Goal: Use online tool/utility: Utilize a website feature to perform a specific function

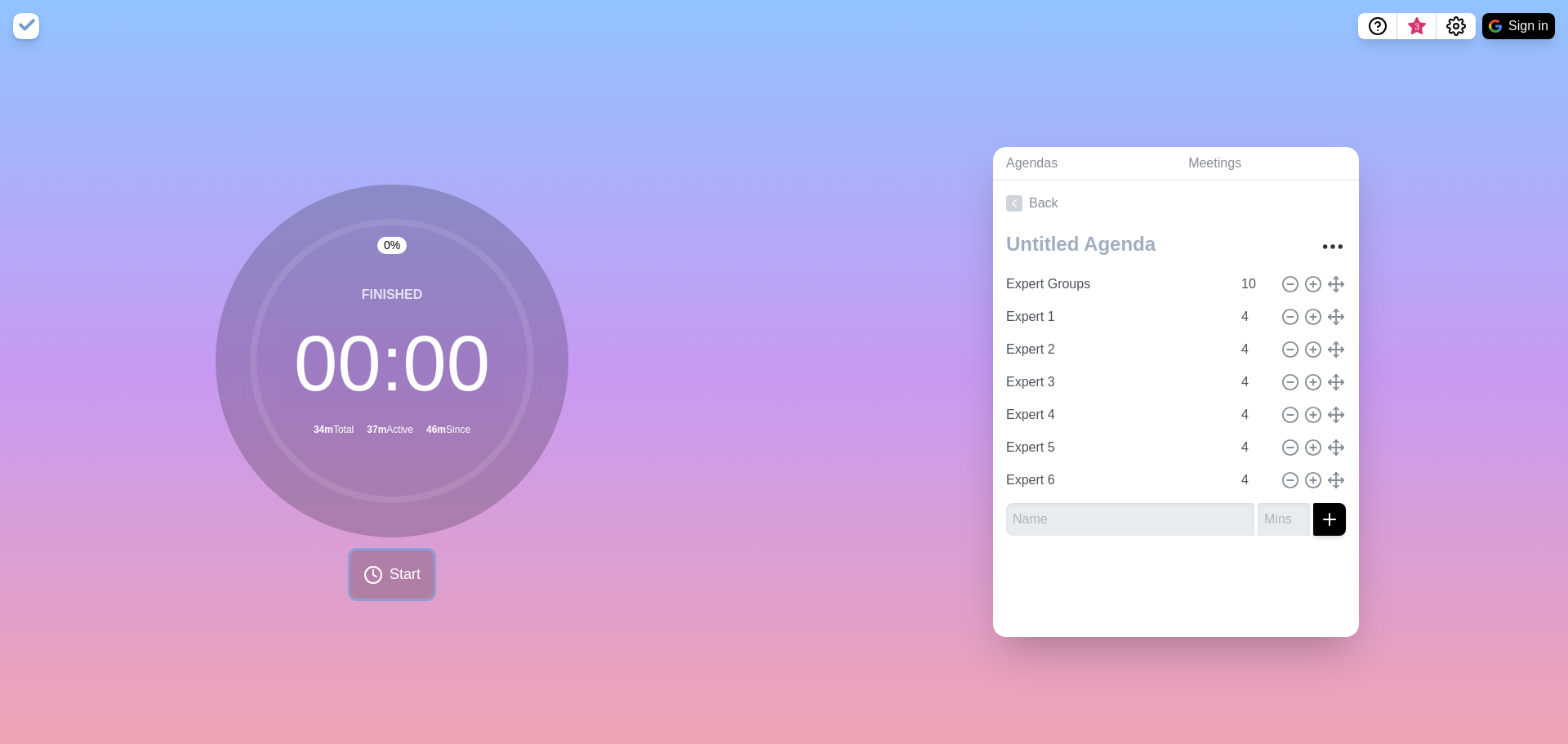
click at [406, 571] on span "Start" at bounding box center [405, 574] width 31 height 22
click at [454, 568] on rect at bounding box center [457, 574] width 21 height 21
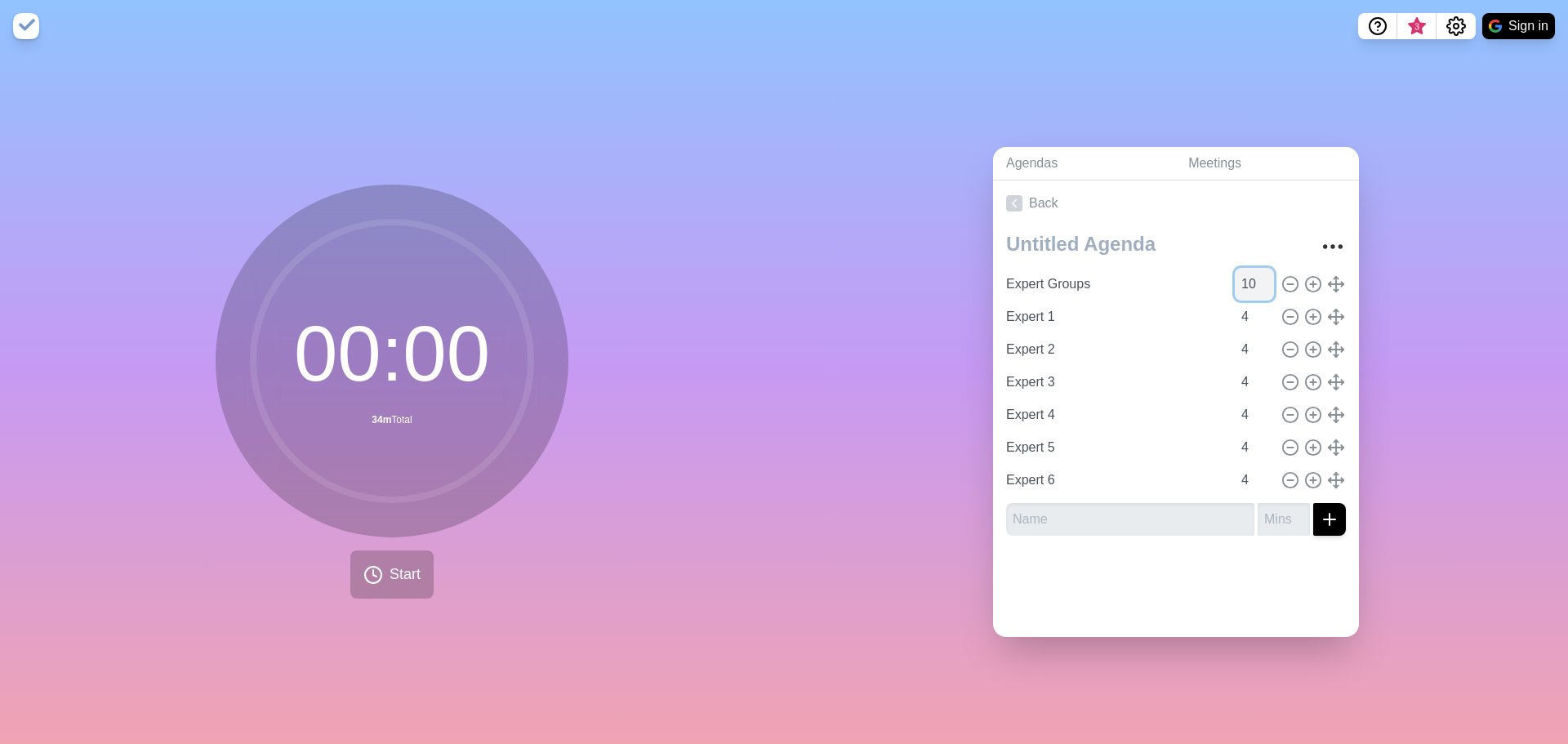
click at [1234, 277] on input "10" at bounding box center [1254, 284] width 39 height 32
type input "8"
click at [403, 565] on span "Start" at bounding box center [405, 574] width 31 height 22
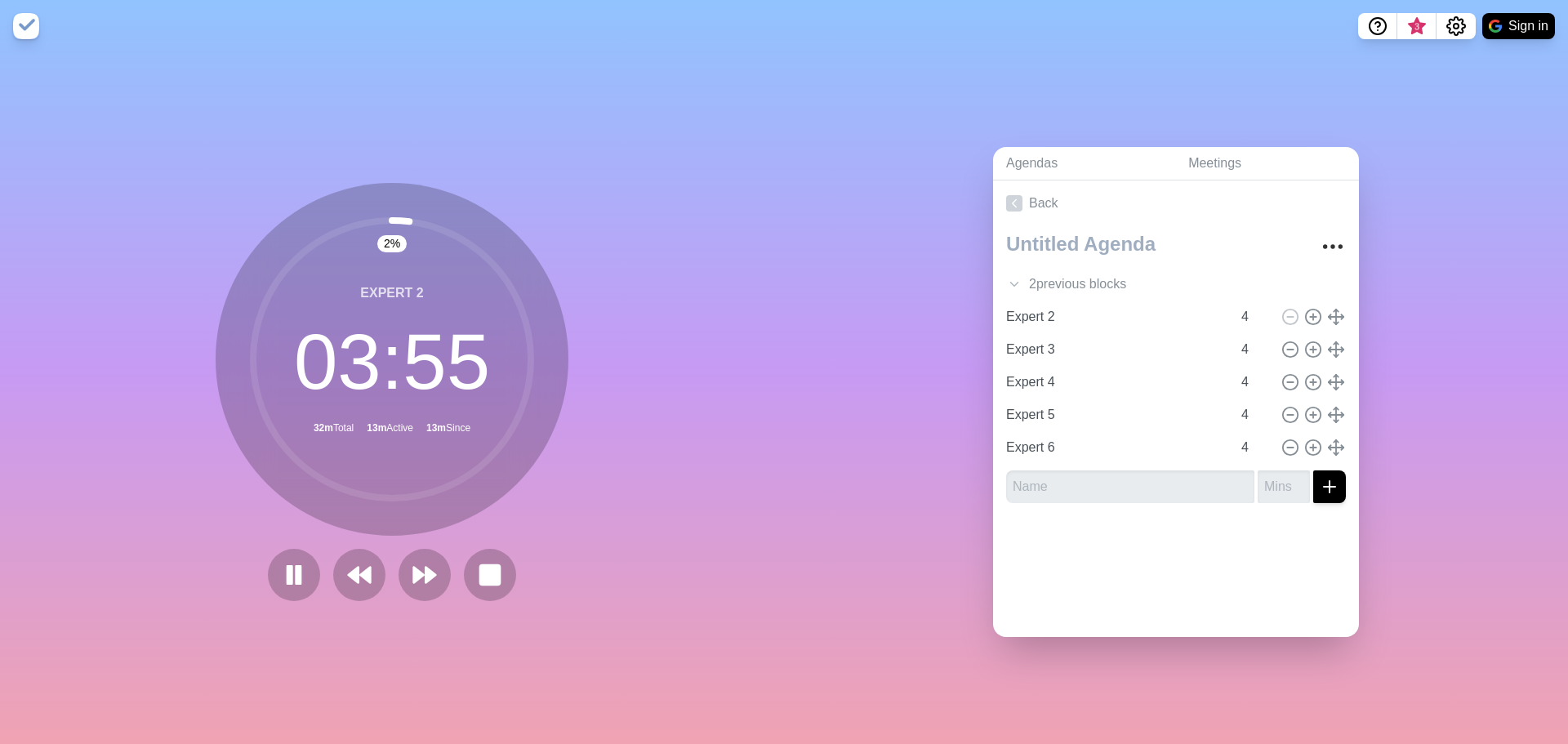
click at [248, 563] on div "2 % Expert 2 03 : 55 32m Total 13m Active 13m Since" at bounding box center [391, 391] width 353 height 417
click at [296, 577] on rect at bounding box center [298, 574] width 5 height 18
click at [356, 573] on icon at bounding box center [359, 575] width 27 height 27
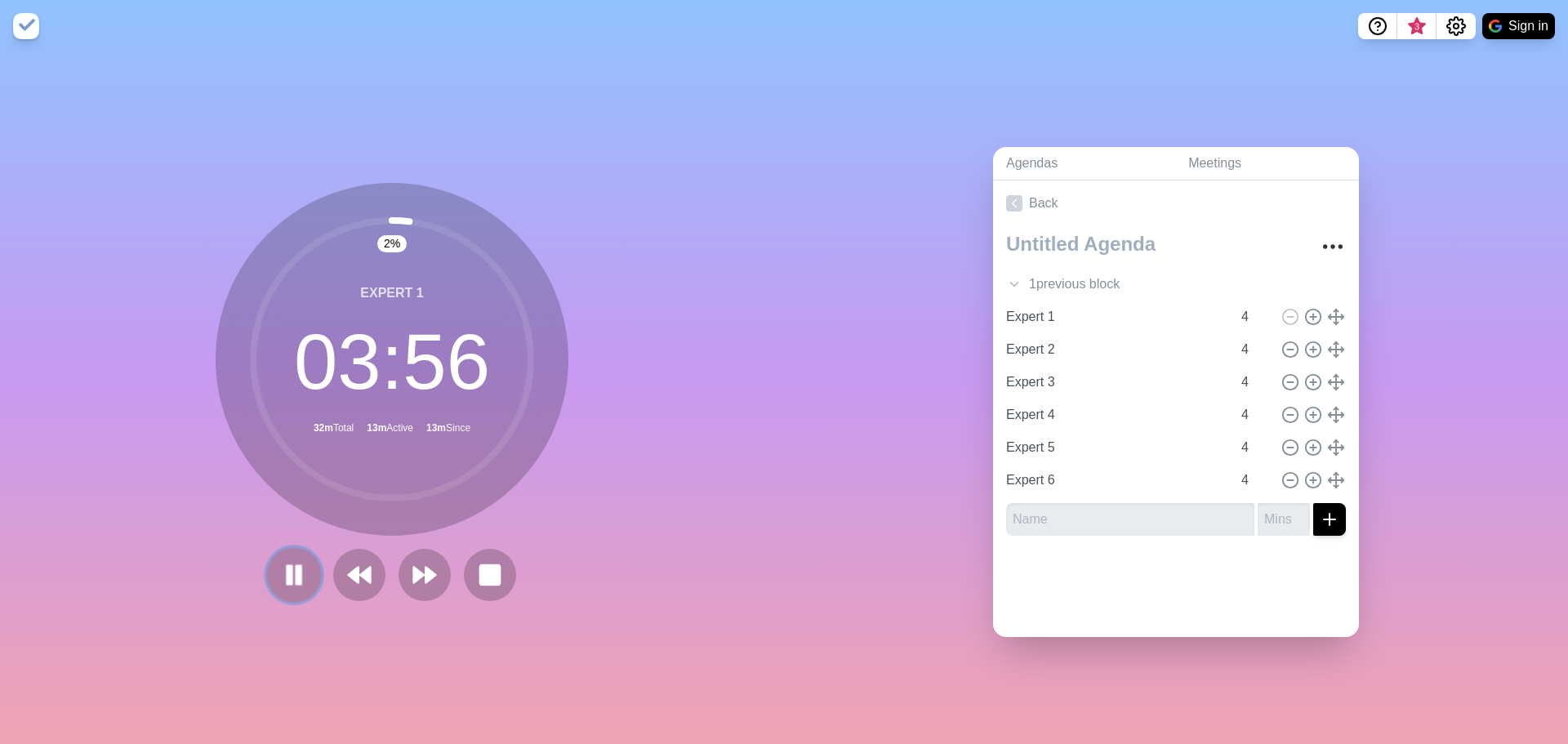
click at [283, 553] on button at bounding box center [293, 574] width 55 height 55
click at [293, 547] on button at bounding box center [293, 574] width 55 height 55
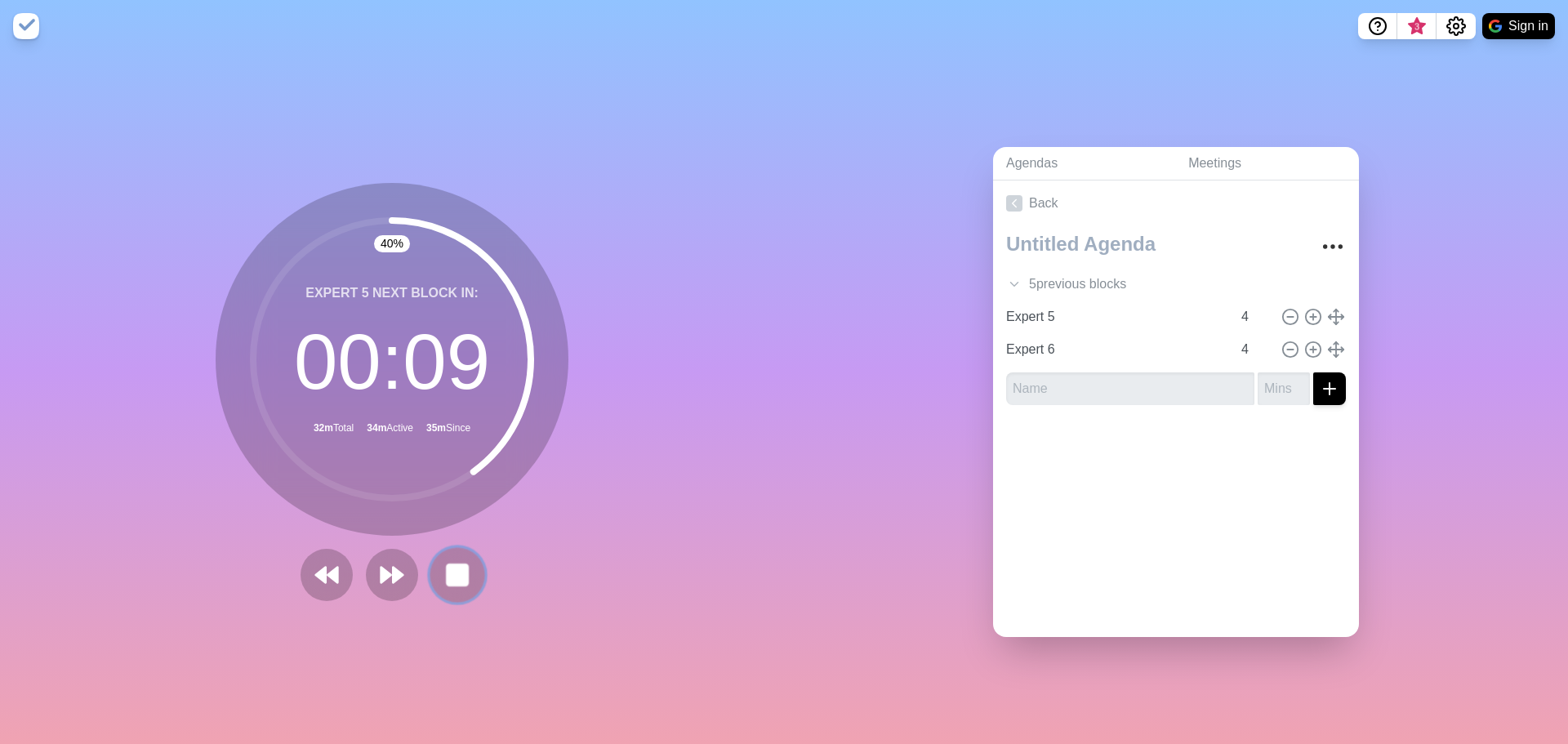
click at [455, 572] on rect at bounding box center [457, 574] width 21 height 21
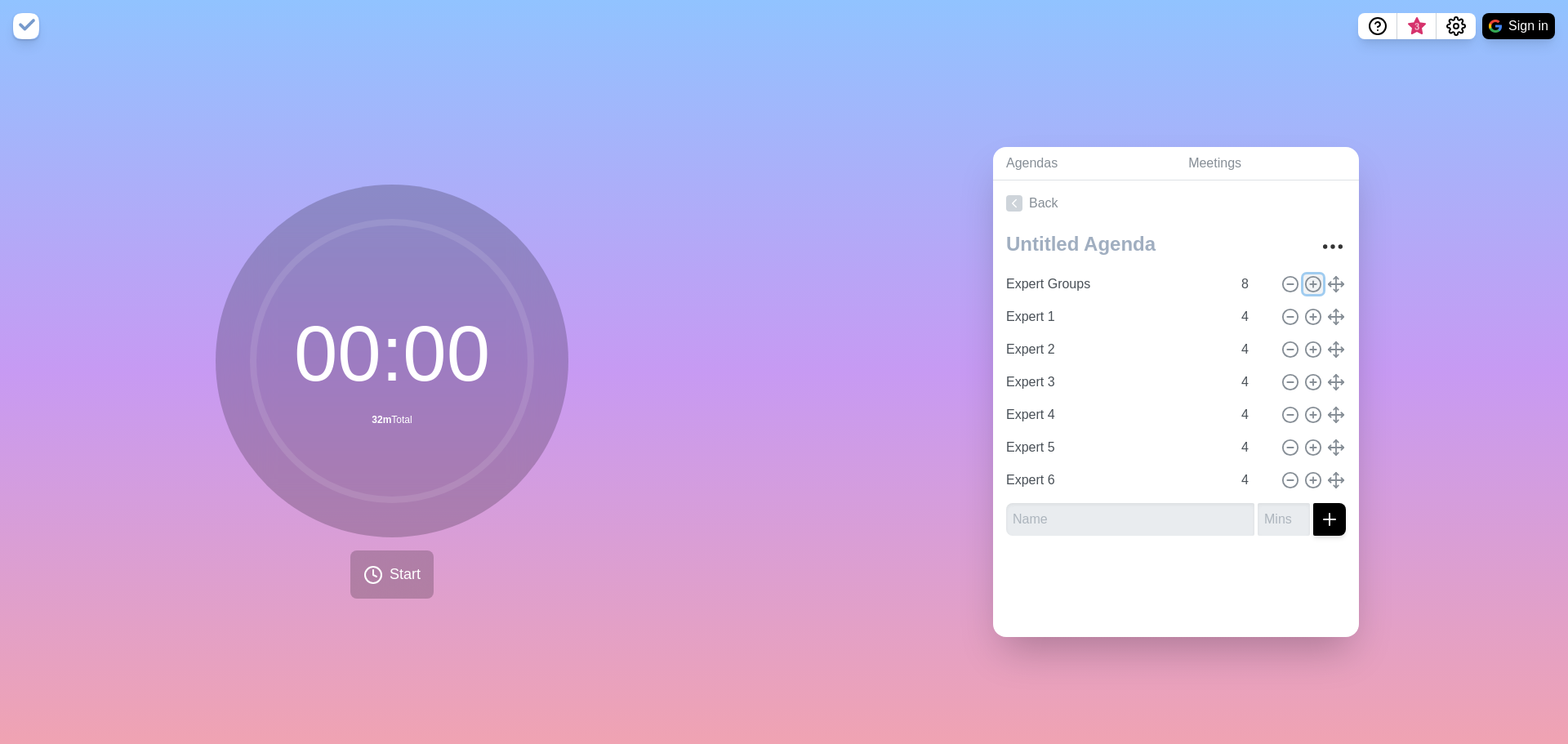
click at [1304, 280] on icon at bounding box center [1313, 284] width 18 height 18
type input "Expert Groups"
type input "8"
type input "Expert 1"
type input "Expert 2"
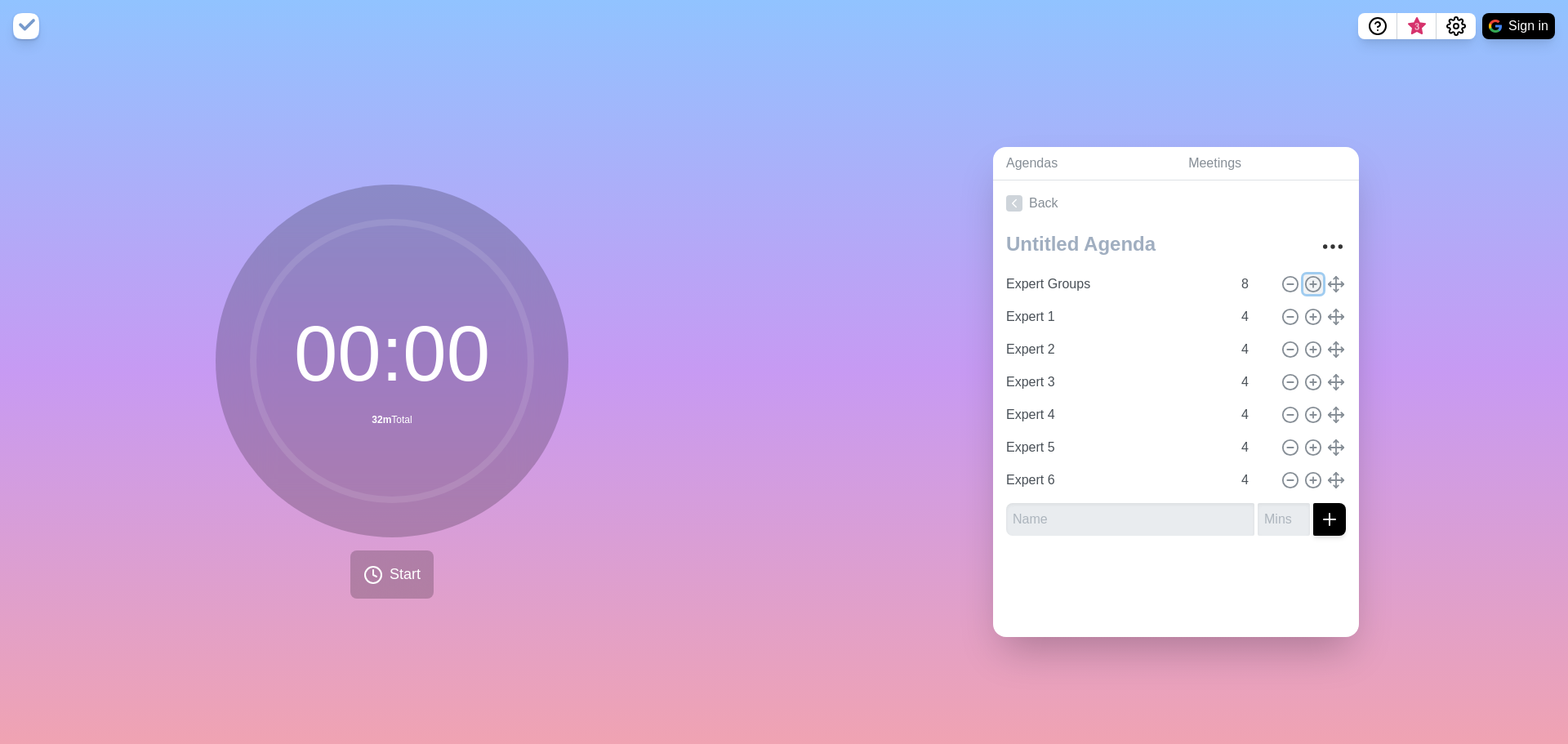
type input "Expert 3"
type input "Expert 4"
type input "Expert 5"
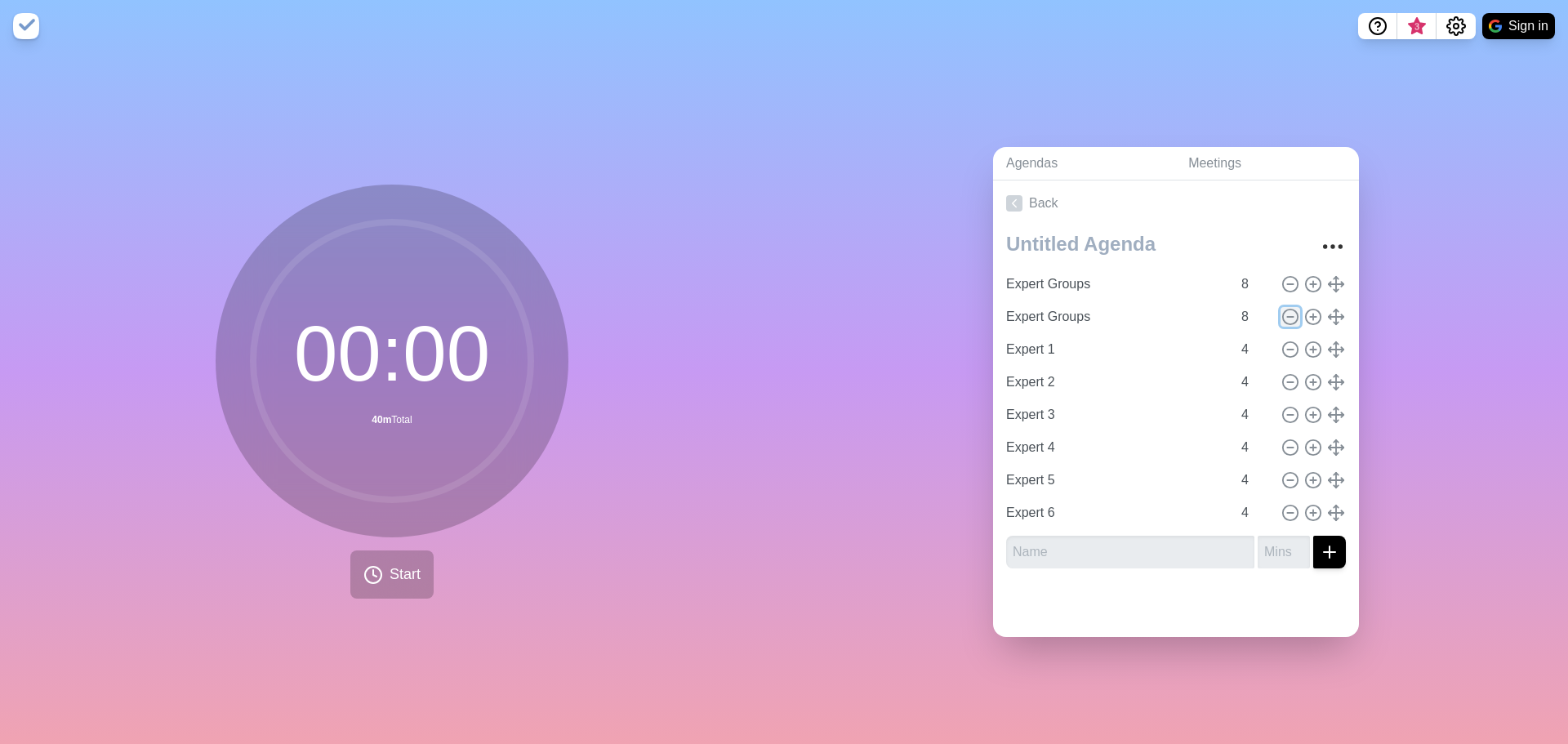
click at [1281, 309] on icon at bounding box center [1290, 317] width 18 height 18
type input "Expert 1"
type input "4"
type input "Expert 2"
type input "Expert 3"
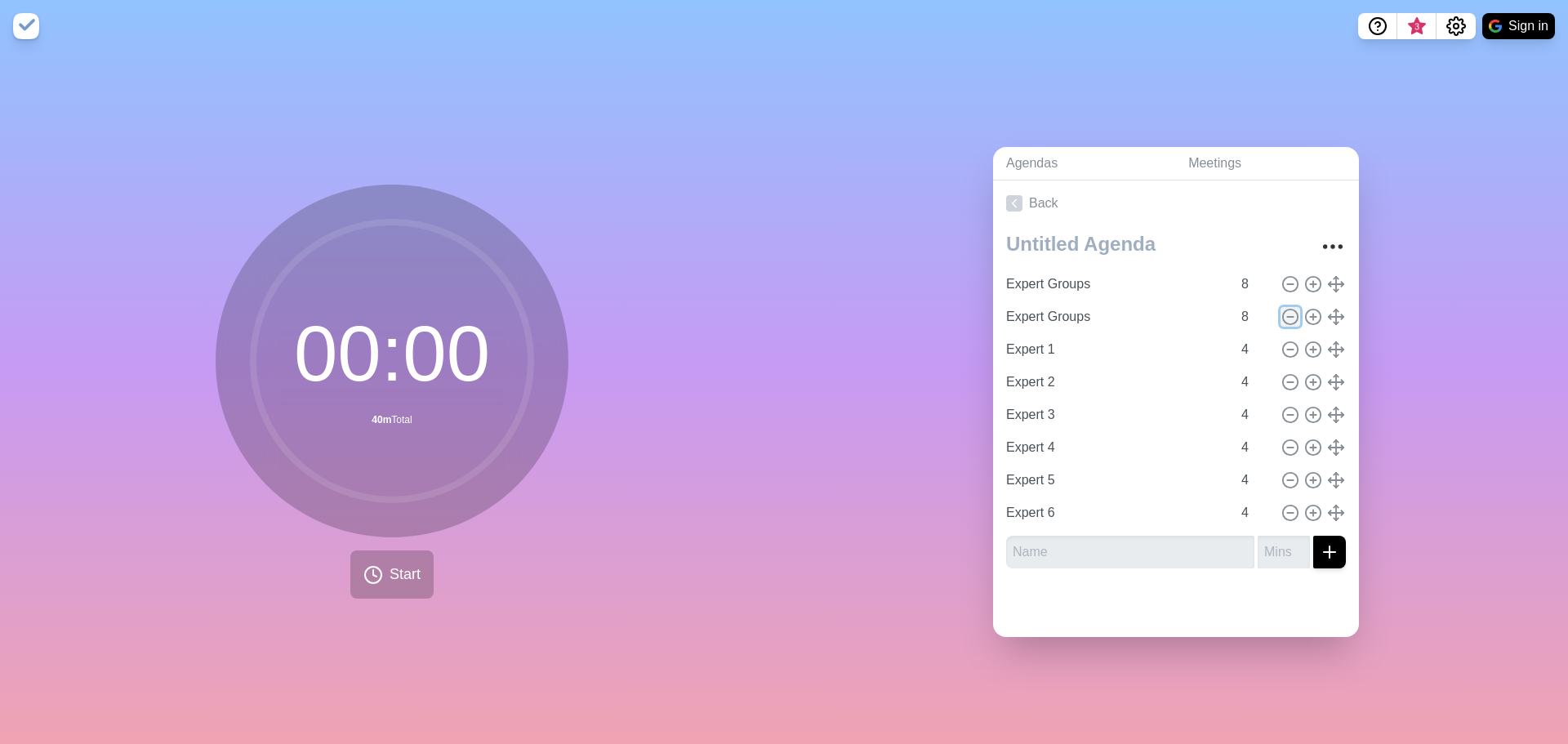
type input "Expert 4"
type input "Expert 5"
type input "Expert 6"
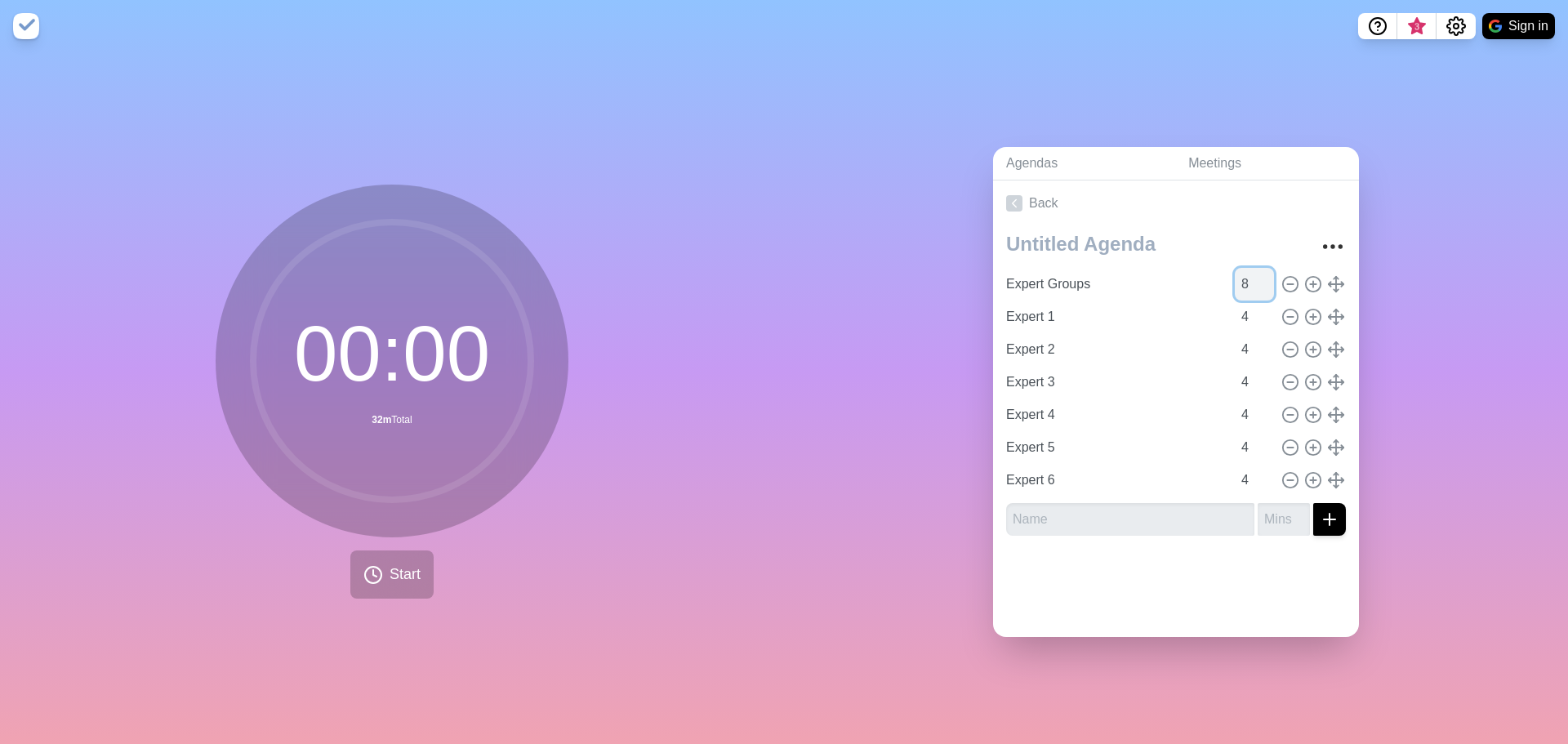
click at [1234, 270] on input "8" at bounding box center [1254, 284] width 39 height 32
click at [1248, 271] on input "9" at bounding box center [1254, 284] width 39 height 32
type input "10"
click at [1248, 271] on input "10" at bounding box center [1254, 284] width 39 height 32
click at [394, 563] on span "Start" at bounding box center [405, 574] width 31 height 22
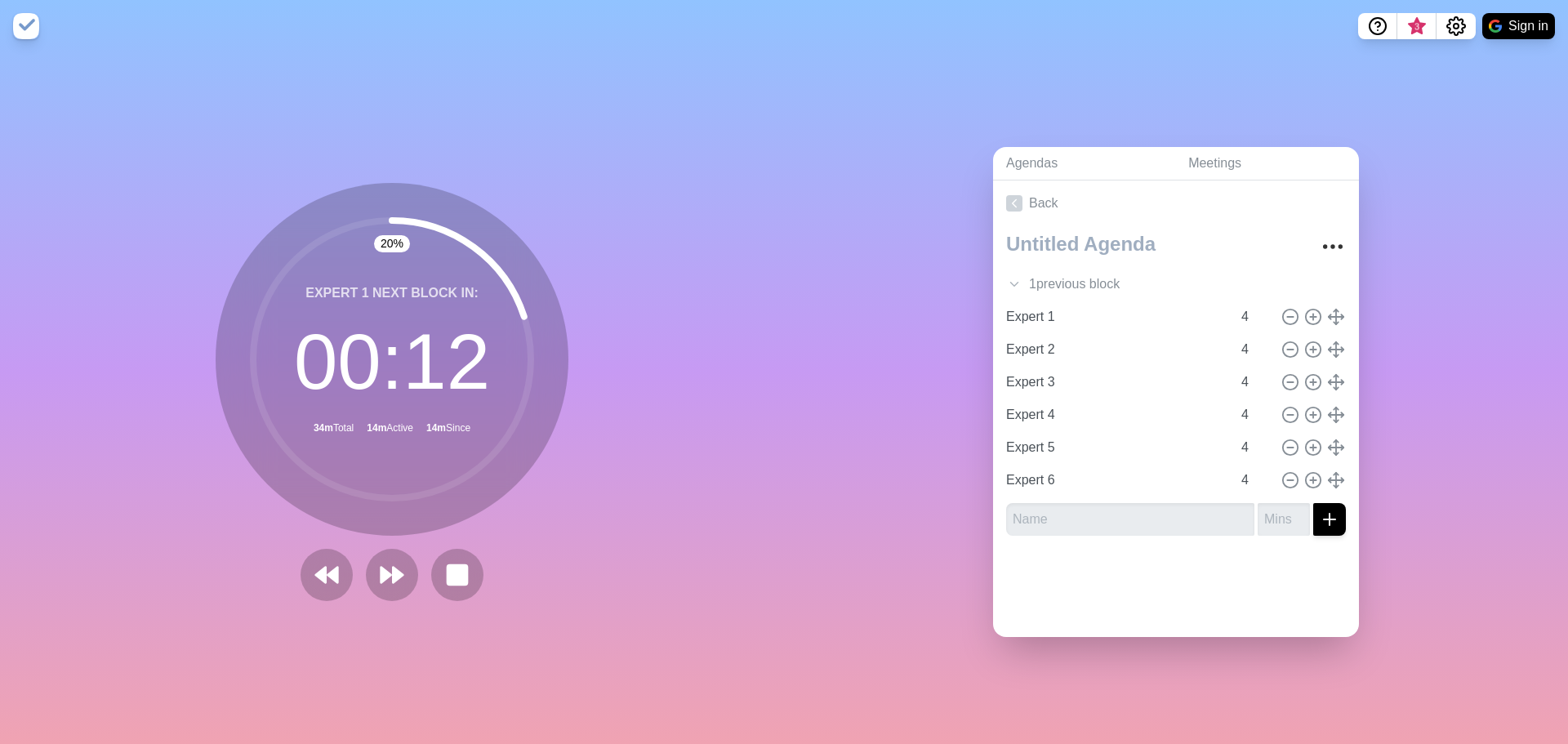
click at [458, 632] on div "20 % Expert 1 Next block in: 00 : 12 34m Total 14m Active 14m Since Break" at bounding box center [392, 397] width 784 height 691
click at [505, 566] on div "33 % Expert 1 Next block in: 00 : 10 34m Total 14m Active 14m Since Break" at bounding box center [391, 391] width 353 height 417
click at [461, 574] on rect at bounding box center [457, 574] width 21 height 21
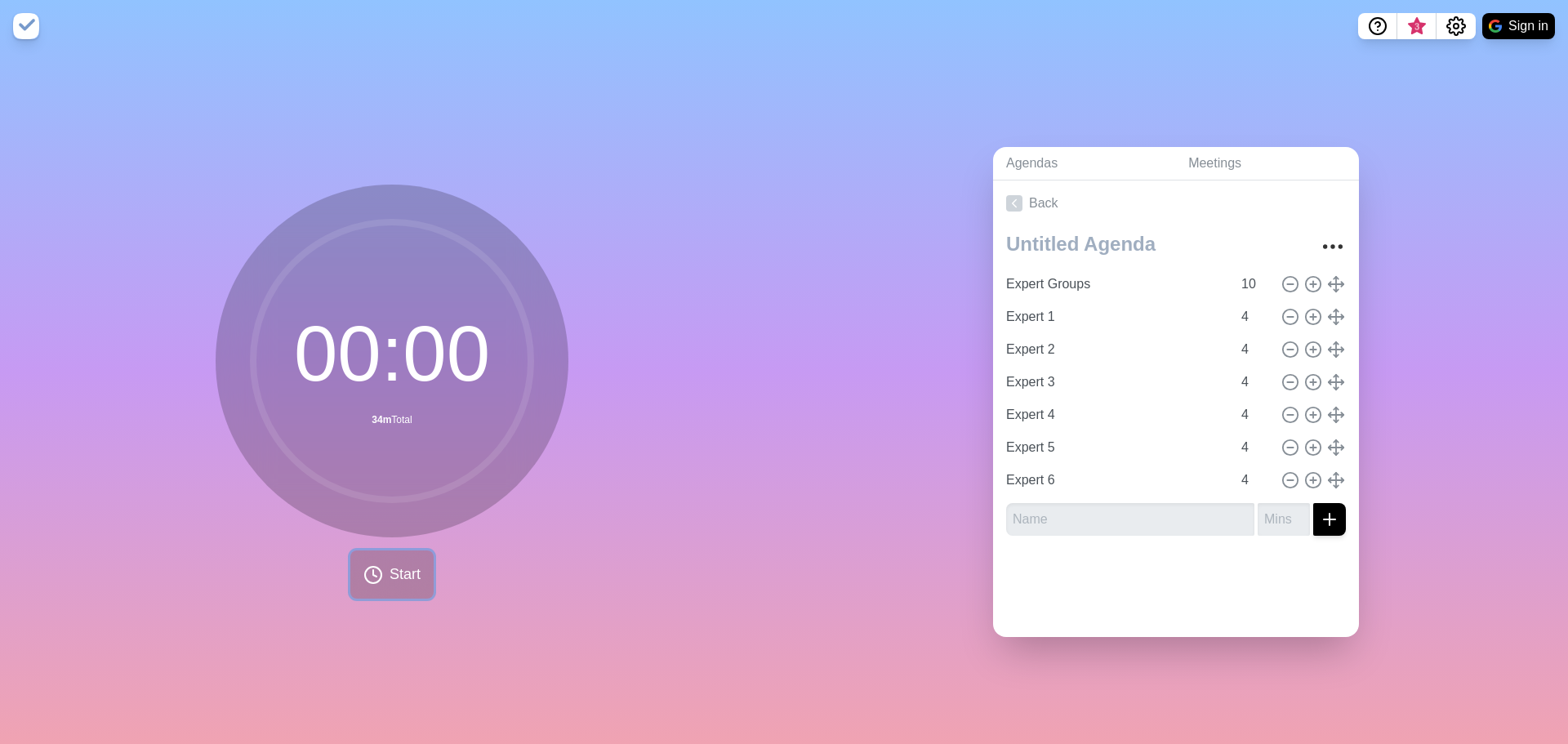
click at [393, 568] on span "Start" at bounding box center [405, 574] width 31 height 22
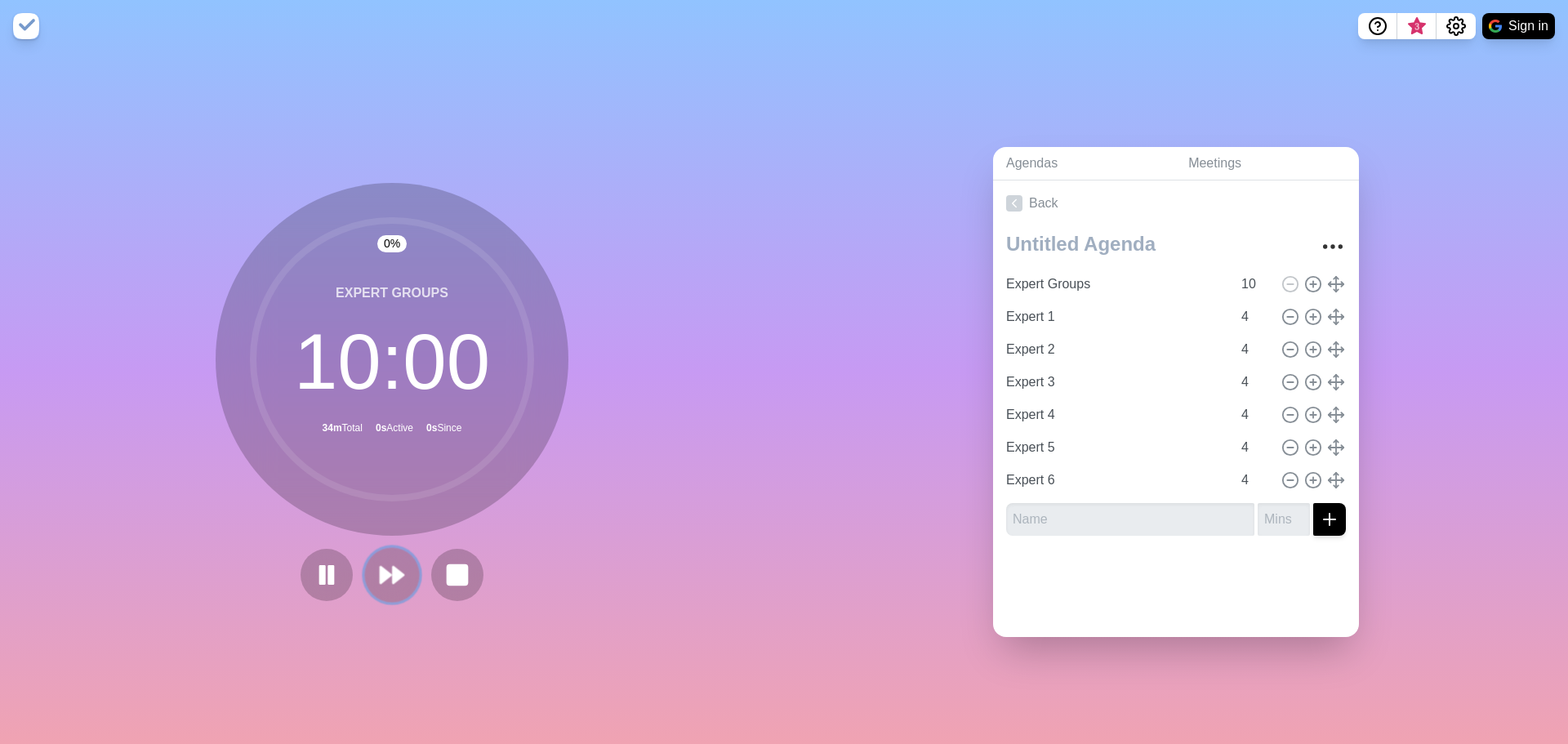
click at [397, 563] on icon at bounding box center [392, 575] width 27 height 27
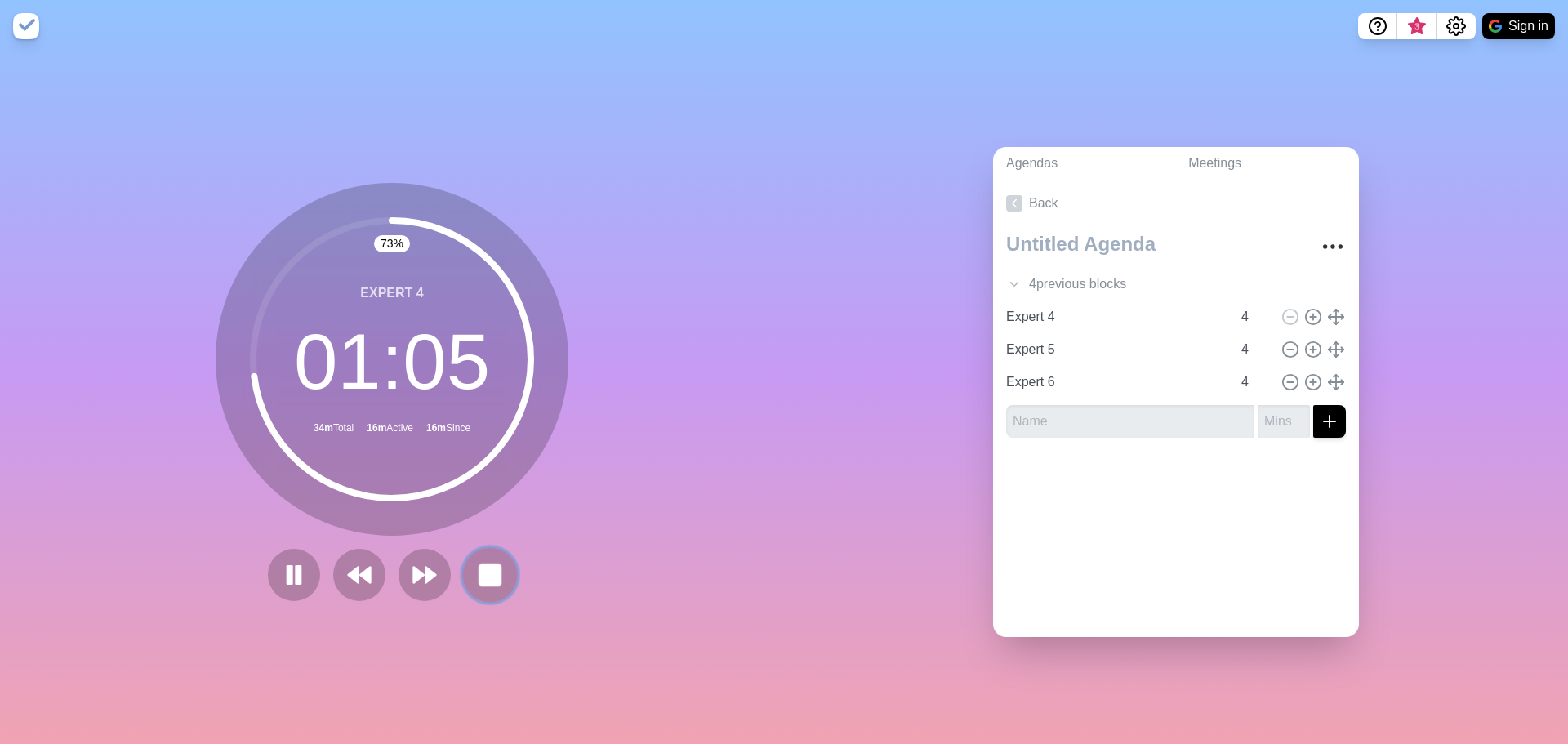
click at [483, 564] on rect at bounding box center [489, 574] width 21 height 21
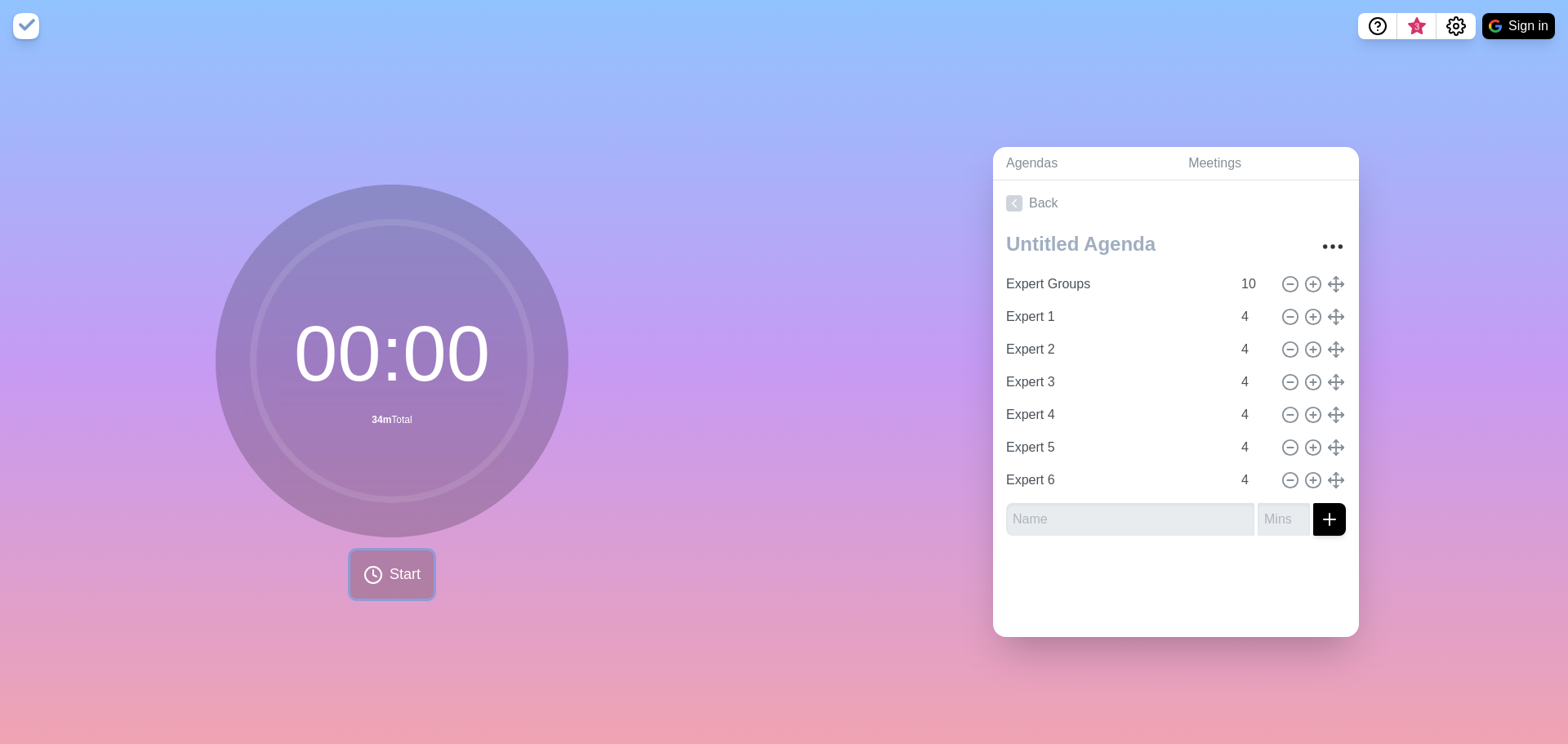
click at [389, 566] on span "Start" at bounding box center [405, 574] width 31 height 22
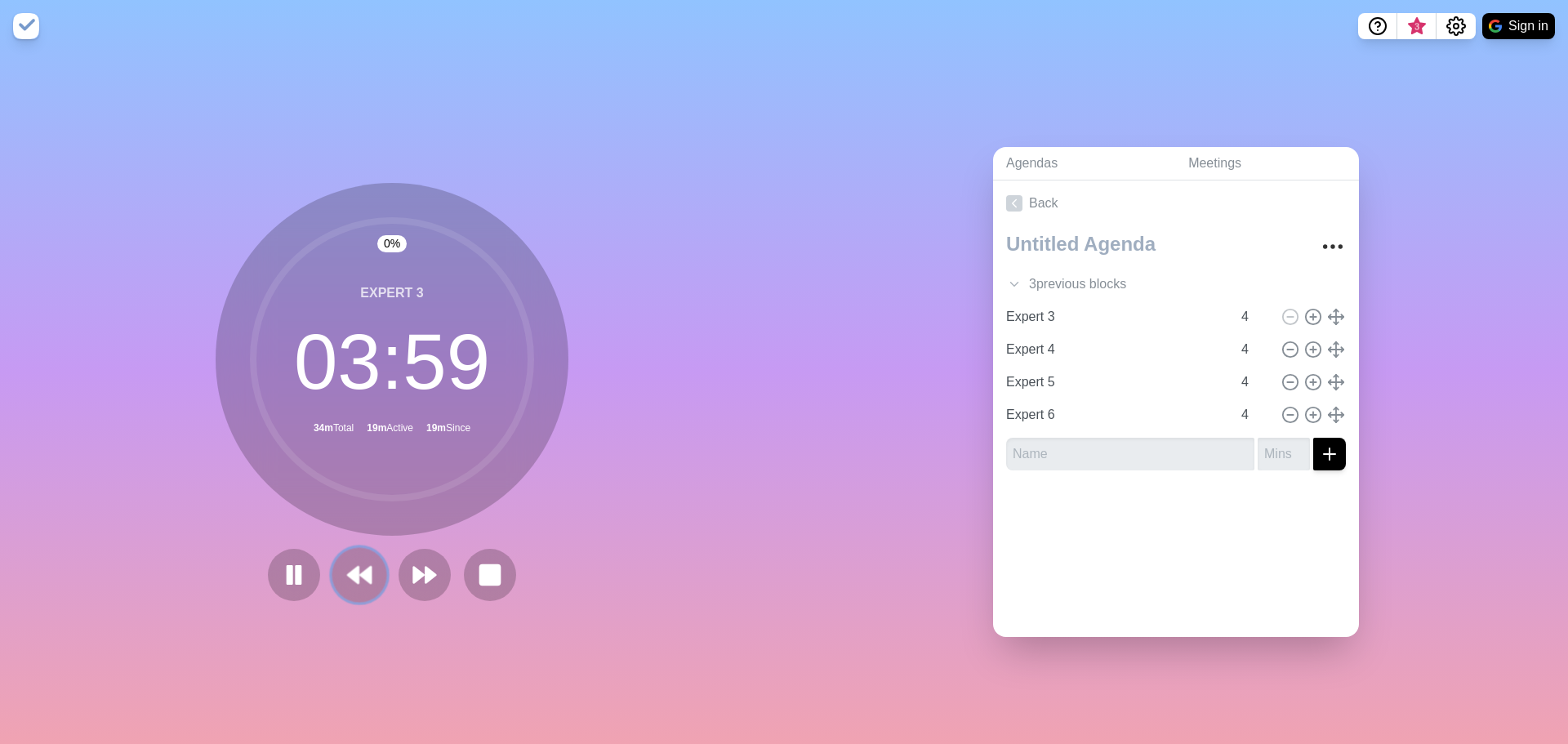
click at [348, 561] on icon at bounding box center [359, 575] width 27 height 27
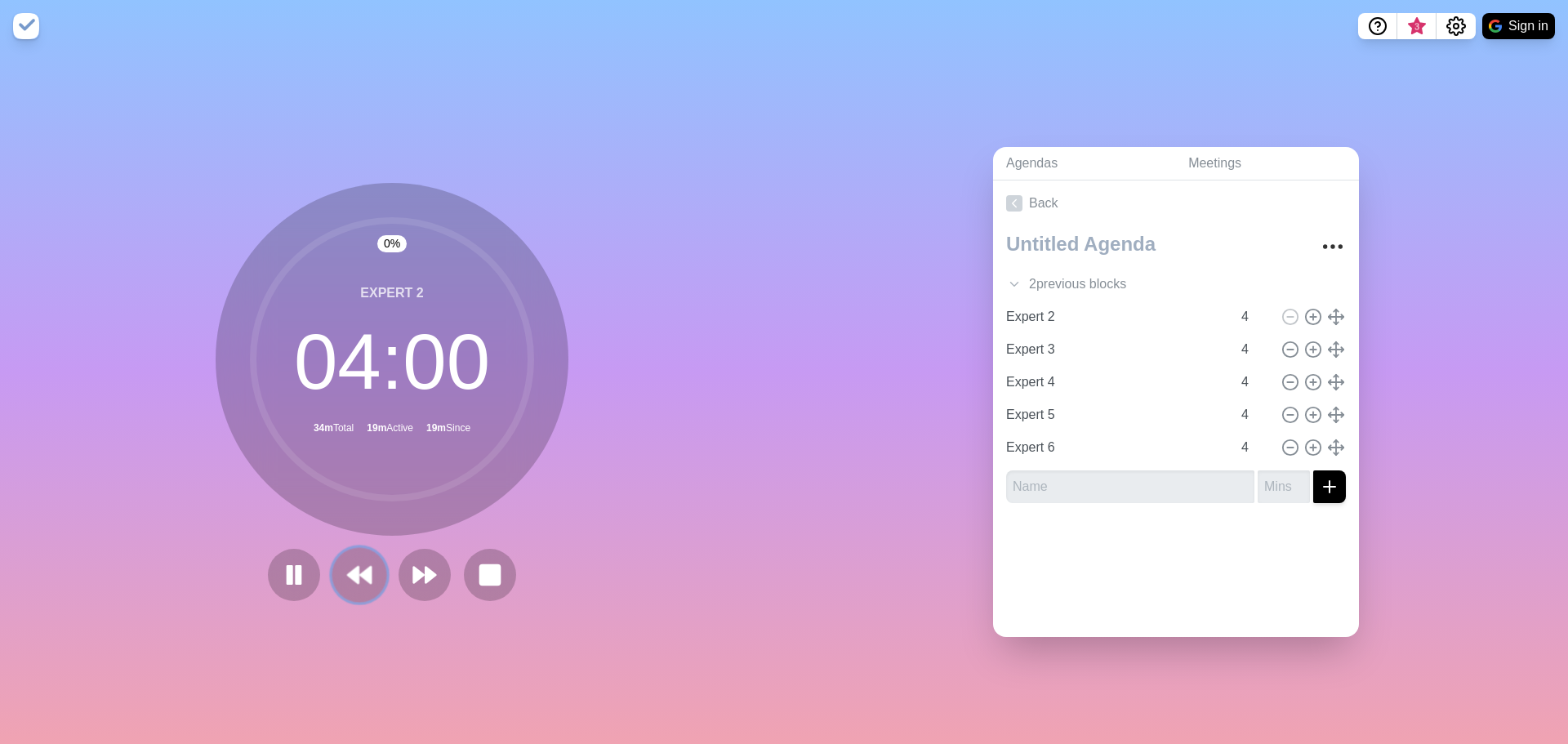
click at [348, 561] on icon at bounding box center [359, 575] width 27 height 27
